Goal: Obtain resource: Download file/media

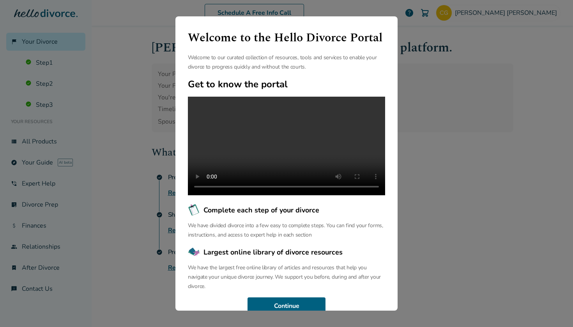
click at [352, 115] on div "Welcome to the Hello Divorce Portal Welcome to our curated collection of resour…" at bounding box center [286, 163] width 573 height 327
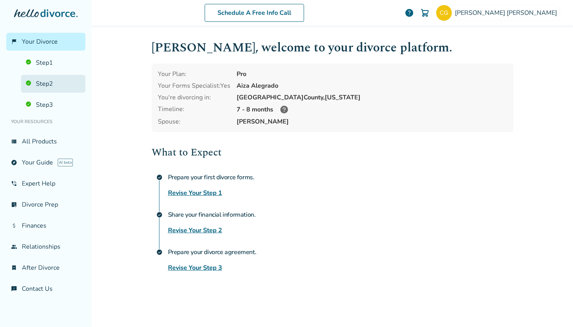
click at [53, 81] on link "Step 2" at bounding box center [53, 84] width 64 height 18
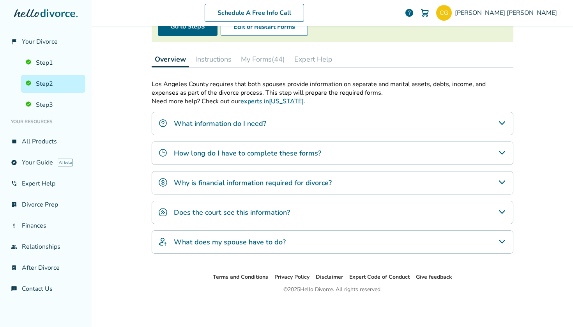
scroll to position [95, 0]
click at [264, 61] on button "My Forms (44)" at bounding box center [263, 59] width 50 height 16
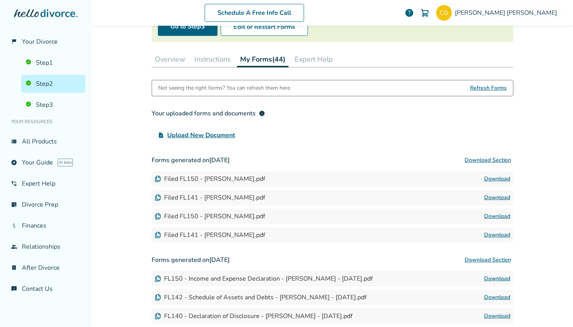
click at [352, 179] on link "Download" at bounding box center [497, 178] width 26 height 9
click at [352, 181] on link "Download" at bounding box center [497, 178] width 26 height 9
click at [352, 198] on link "Download" at bounding box center [497, 197] width 26 height 9
click at [352, 216] on link "Download" at bounding box center [497, 216] width 26 height 9
click at [352, 236] on link "Download" at bounding box center [497, 234] width 26 height 9
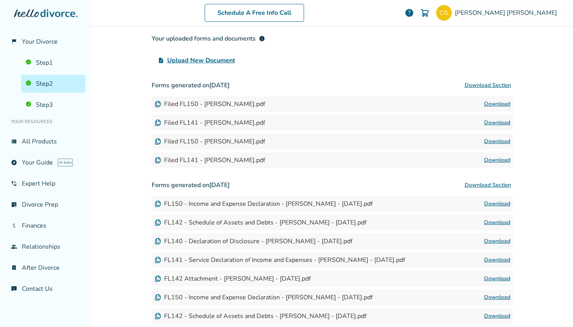
scroll to position [172, 0]
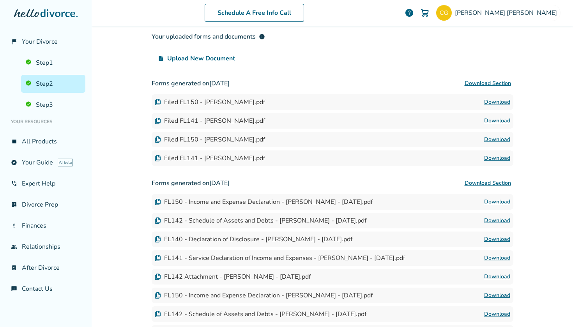
click at [352, 238] on link "Download" at bounding box center [497, 239] width 26 height 9
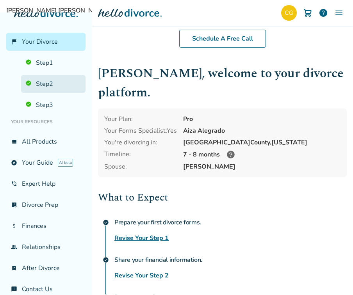
click at [51, 80] on link "Step 2" at bounding box center [53, 84] width 64 height 18
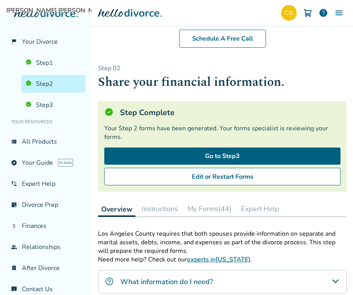
click at [220, 209] on button "My Forms (44)" at bounding box center [209, 209] width 50 height 16
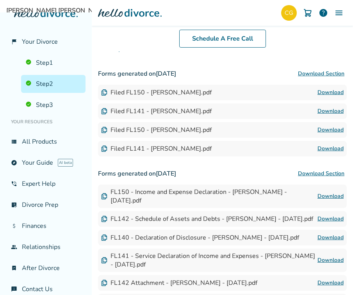
scroll to position [236, 0]
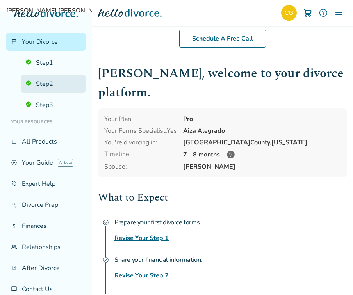
click at [48, 87] on link "Step 2" at bounding box center [53, 84] width 64 height 18
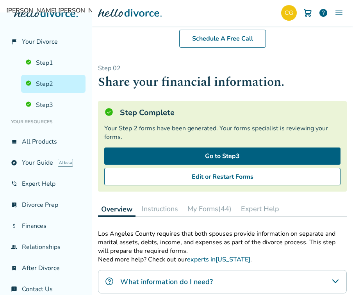
click at [207, 211] on button "My Forms (44)" at bounding box center [209, 209] width 50 height 16
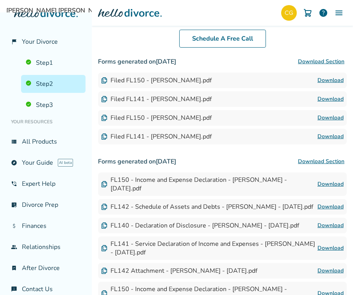
scroll to position [254, 0]
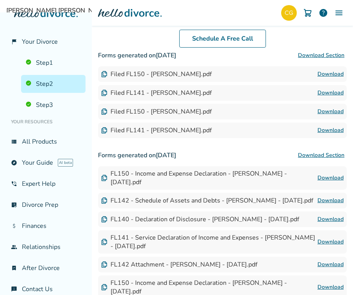
click at [193, 223] on div "FL140 - Declaration of Disclosure - [PERSON_NAME] - [DATE].pdf" at bounding box center [200, 219] width 198 height 9
click at [330, 224] on link "Download" at bounding box center [330, 218] width 26 height 9
